Goal: Navigation & Orientation: Find specific page/section

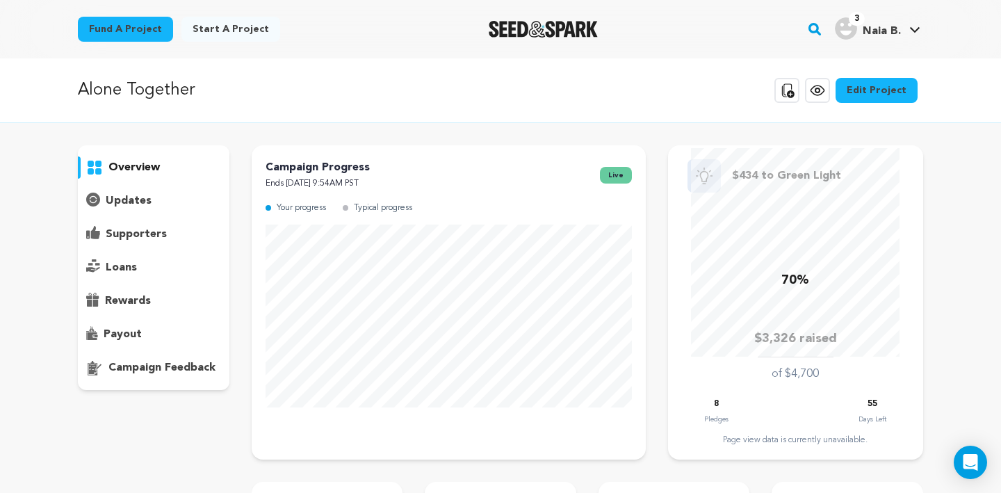
click at [165, 239] on div "supporters" at bounding box center [154, 234] width 152 height 22
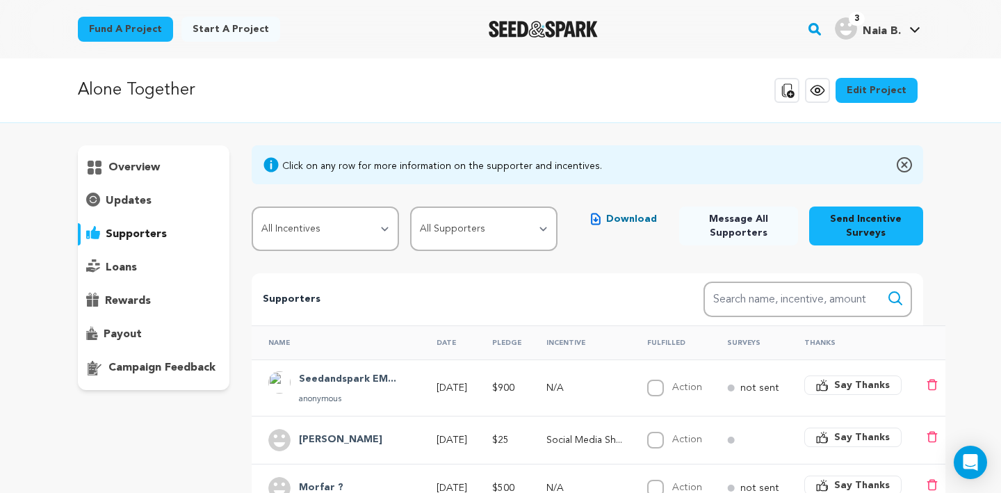
click at [158, 176] on div "overview" at bounding box center [154, 167] width 152 height 22
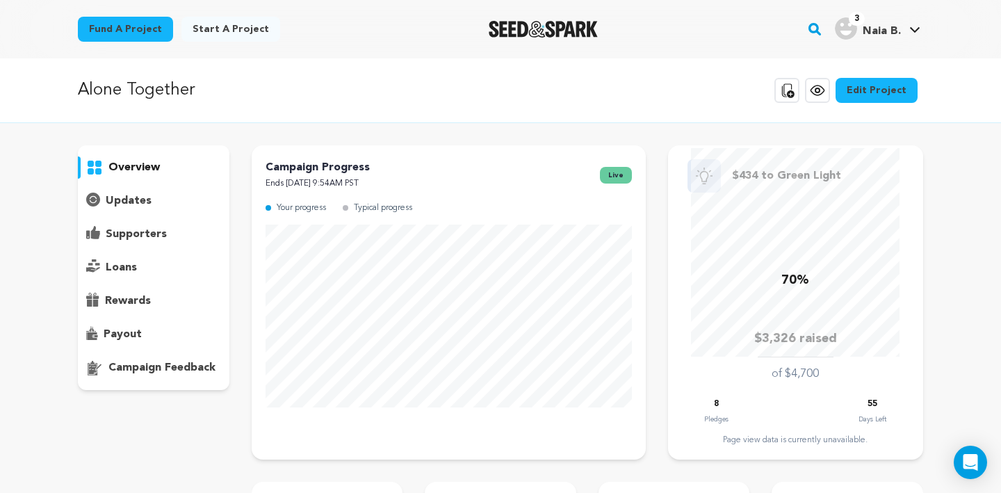
click at [139, 237] on p "supporters" at bounding box center [136, 234] width 61 height 17
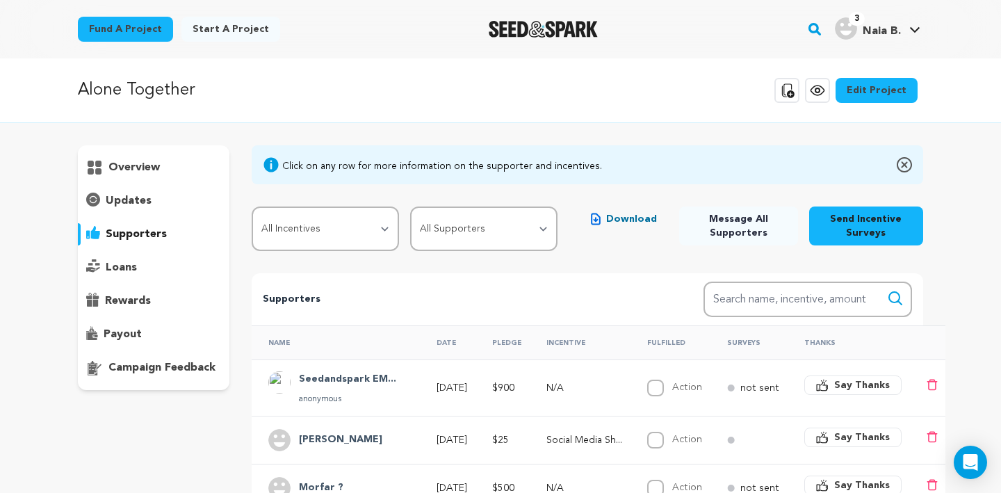
click at [153, 163] on p "overview" at bounding box center [133, 167] width 51 height 17
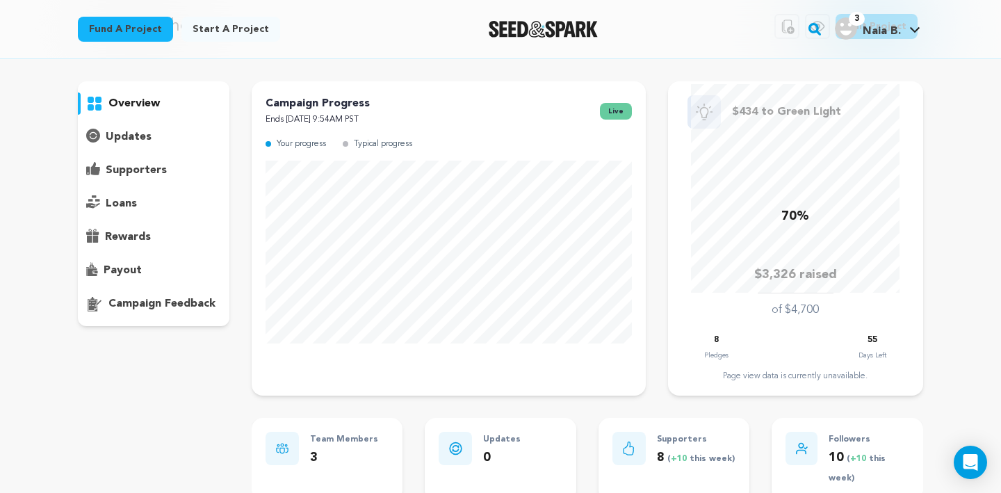
scroll to position [66, 0]
